Goal: Information Seeking & Learning: Find specific fact

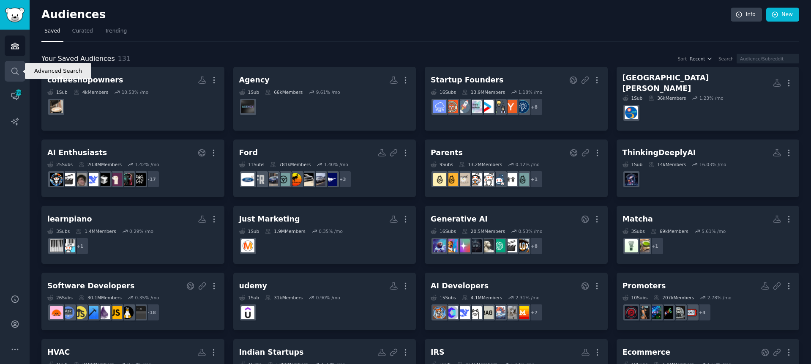
click at [14, 64] on link "Search" at bounding box center [15, 71] width 21 height 21
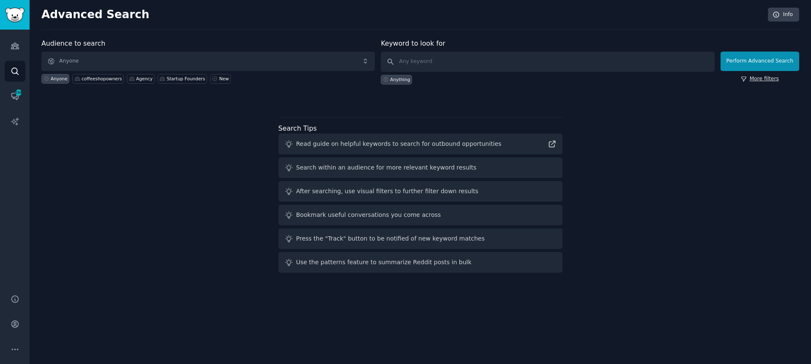
click at [757, 81] on link "More filters" at bounding box center [760, 79] width 38 height 8
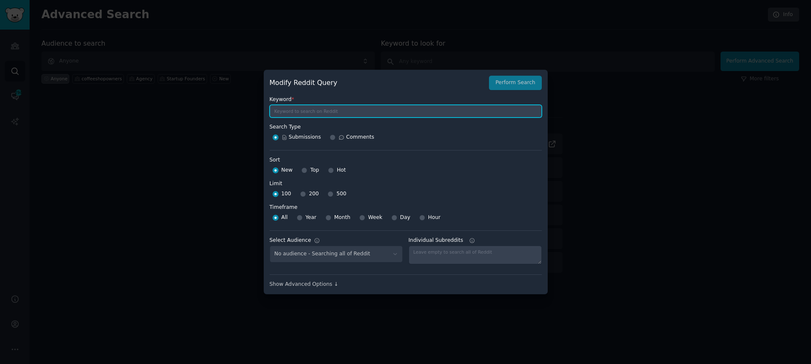
click at [332, 111] on input "text" at bounding box center [406, 111] width 272 height 13
type input "pure for men"
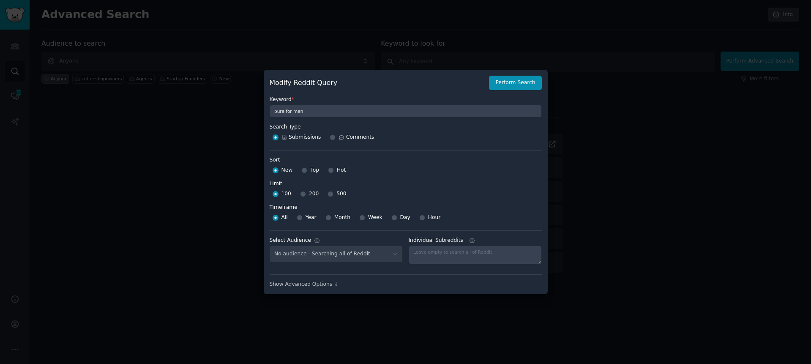
click at [358, 136] on span "Comments" at bounding box center [360, 138] width 28 height 8
click at [336, 136] on input "Comments" at bounding box center [333, 137] width 6 height 6
radio input "true"
click at [518, 82] on button "Perform Search" at bounding box center [515, 83] width 52 height 14
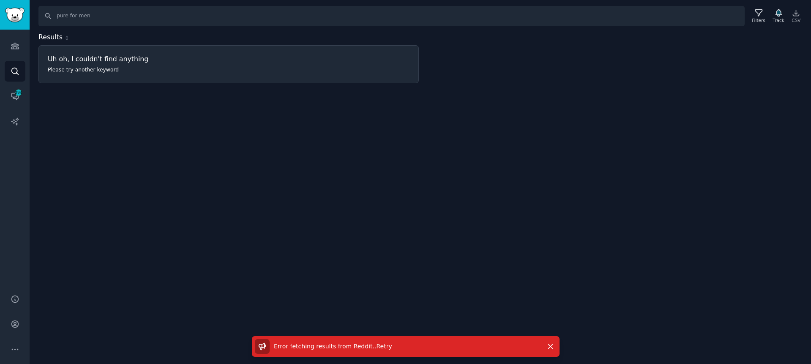
click at [382, 350] on div "Error fetching results from Reddit. . Retry" at bounding box center [398, 346] width 286 height 15
click at [377, 344] on span "Retry" at bounding box center [384, 346] width 16 height 7
click at [759, 16] on icon at bounding box center [758, 12] width 9 height 9
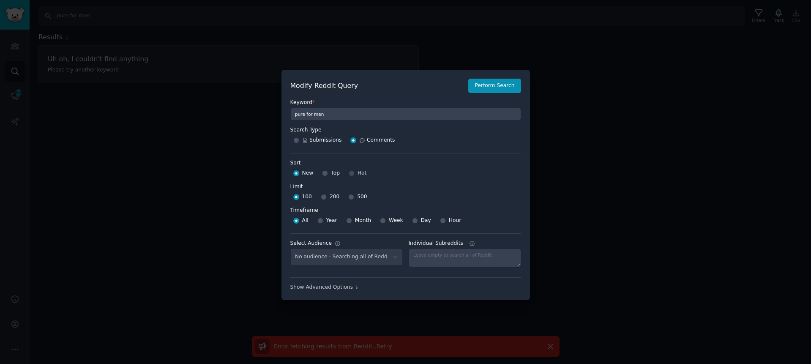
click at [378, 28] on div at bounding box center [405, 182] width 811 height 364
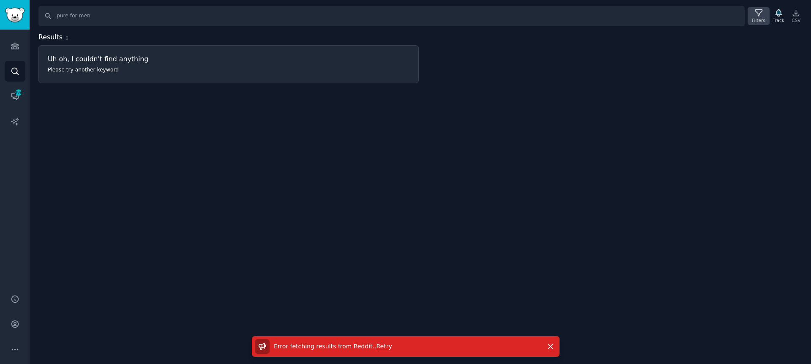
click at [755, 21] on div "Filters" at bounding box center [758, 20] width 13 height 6
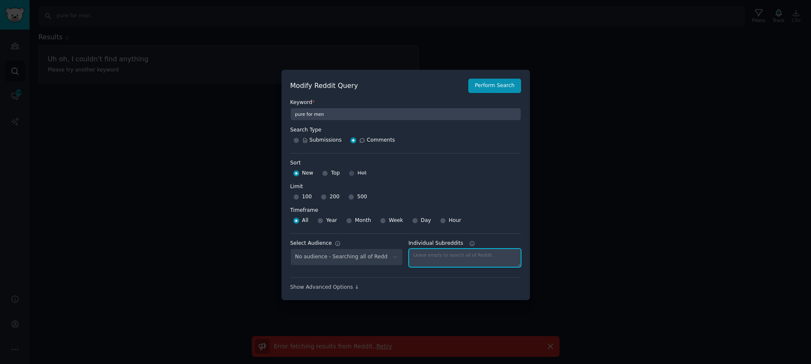
click at [456, 255] on textarea "Individual Subreddits" at bounding box center [465, 257] width 112 height 19
type textarea "[DEMOGRAPHIC_DATA]"
click at [478, 153] on div "Sort Sort New Top Hot Limit Limit 100 200 500 Timeframe Timeframe All Year Mont…" at bounding box center [405, 190] width 231 height 74
click at [489, 88] on button "Perform Search" at bounding box center [494, 86] width 52 height 14
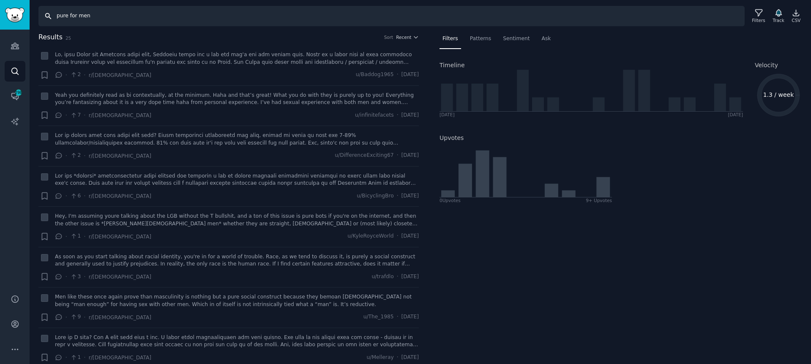
click at [99, 13] on input "pure for men" at bounding box center [391, 16] width 706 height 20
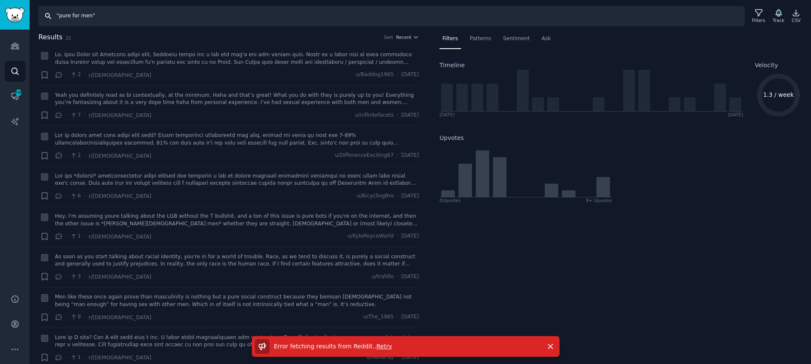
click at [104, 20] on input ""pure for men"" at bounding box center [391, 16] width 706 height 20
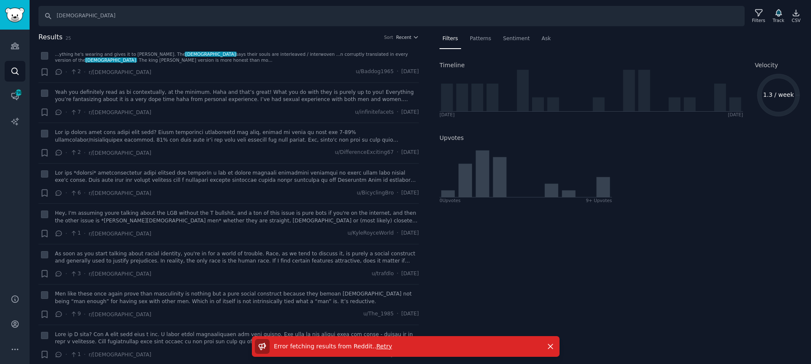
click at [381, 347] on span "Retry" at bounding box center [384, 346] width 16 height 7
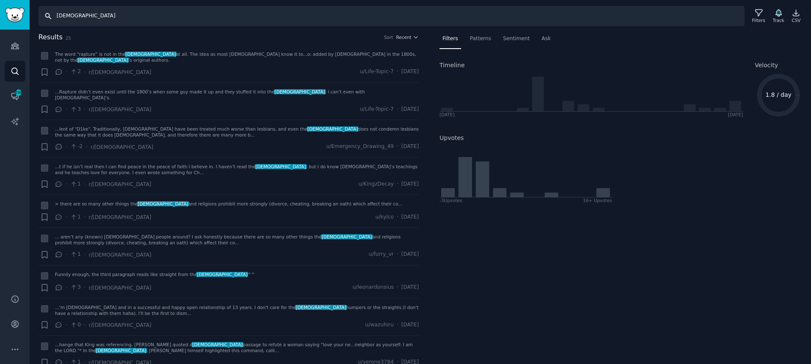
click at [372, 21] on input "[DEMOGRAPHIC_DATA]" at bounding box center [391, 16] width 706 height 20
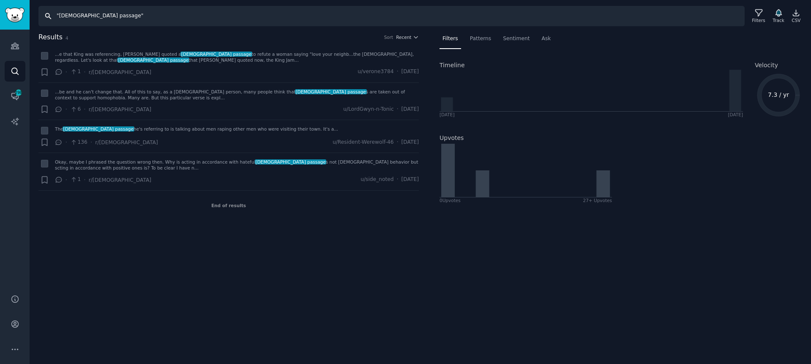
drag, startPoint x: 92, startPoint y: 15, endPoint x: 58, endPoint y: 16, distance: 33.8
click at [58, 16] on input ""[DEMOGRAPHIC_DATA] passage"" at bounding box center [391, 16] width 706 height 20
type input ""pure for men""
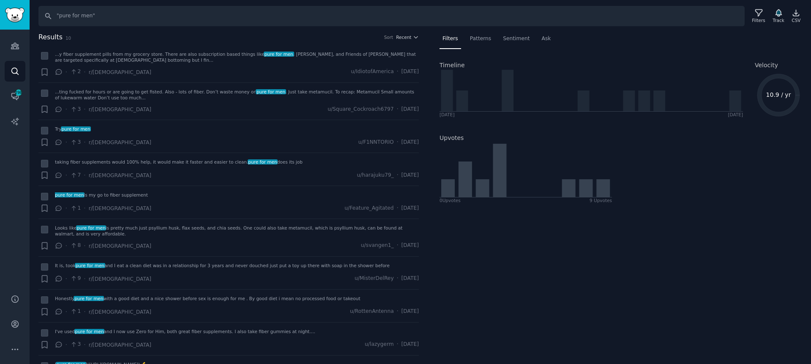
click at [585, 212] on div "Filters Patterns Sentiment Ask Timeline [DATE] [DATE] Velocity 10.9 / yr Upvote…" at bounding box center [621, 198] width 380 height 332
click at [15, 47] on icon "Sidebar" at bounding box center [15, 45] width 9 height 9
